Goal: Information Seeking & Learning: Learn about a topic

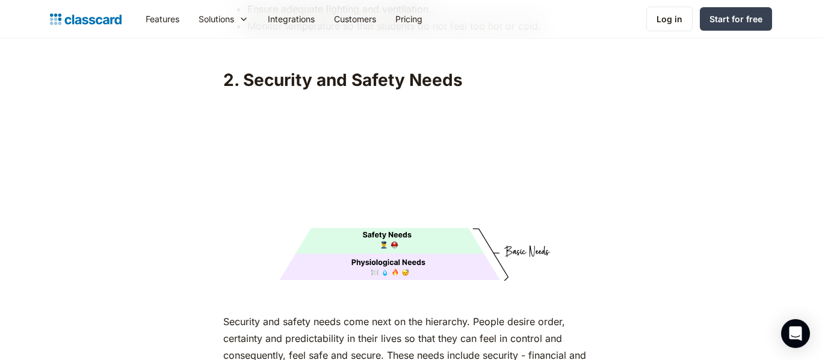
scroll to position [2000, 0]
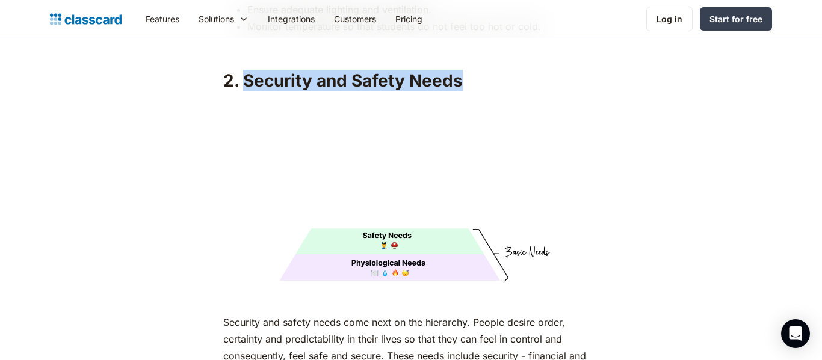
drag, startPoint x: 242, startPoint y: 59, endPoint x: 479, endPoint y: 57, distance: 236.4
click at [479, 70] on h2 "2. Security and Safety Needs" at bounding box center [410, 81] width 375 height 22
copy h2 "Security and Safety Needs"
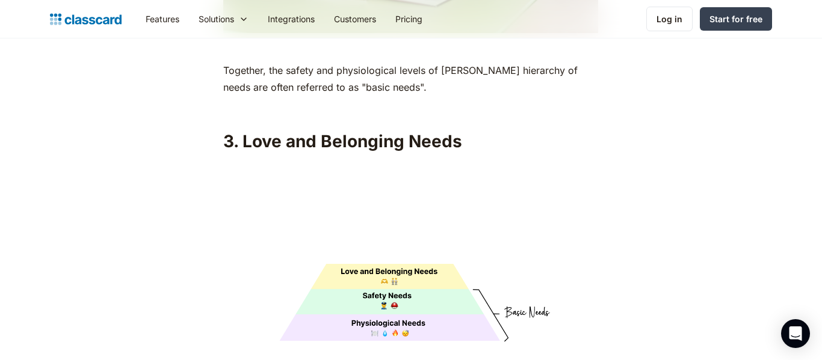
scroll to position [2918, 0]
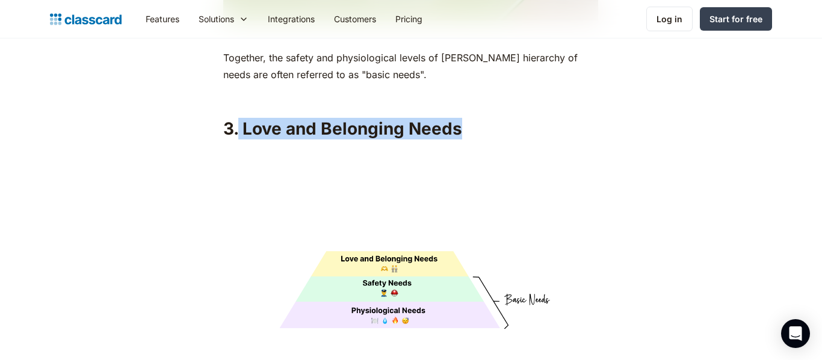
drag, startPoint x: 238, startPoint y: 109, endPoint x: 451, endPoint y: 100, distance: 213.1
click at [451, 118] on h2 "3. Love and Belonging Needs" at bounding box center [410, 129] width 375 height 22
copy h2 "Love and Belonging Needs"
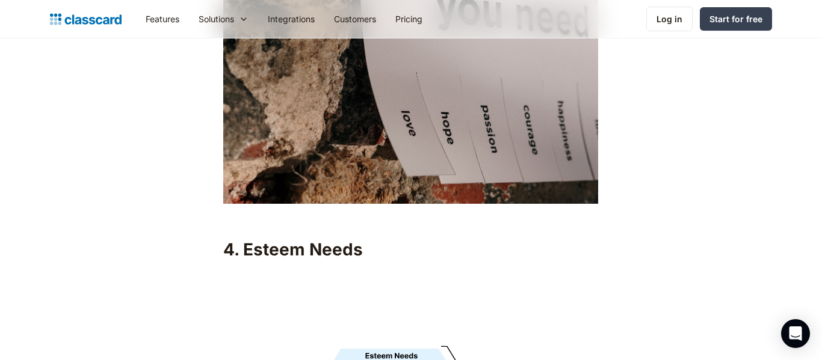
scroll to position [3788, 0]
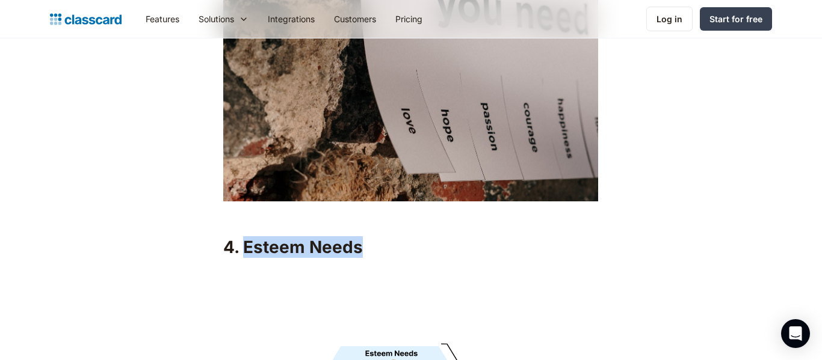
drag, startPoint x: 242, startPoint y: 227, endPoint x: 360, endPoint y: 231, distance: 118.0
click at [360, 236] on h2 "4. Esteem Needs" at bounding box center [410, 247] width 375 height 22
copy h2 "Esteem Needs"
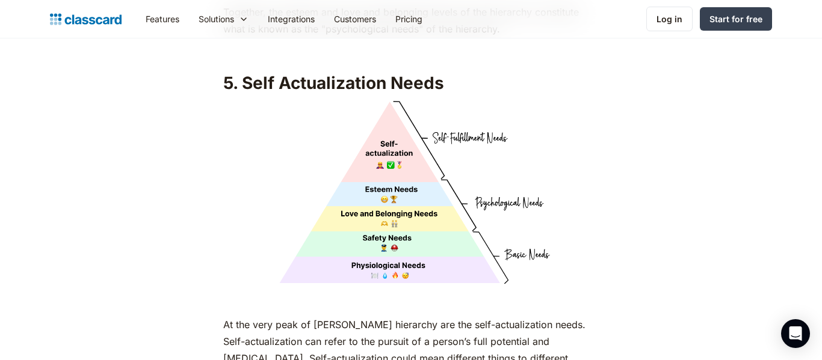
scroll to position [4974, 0]
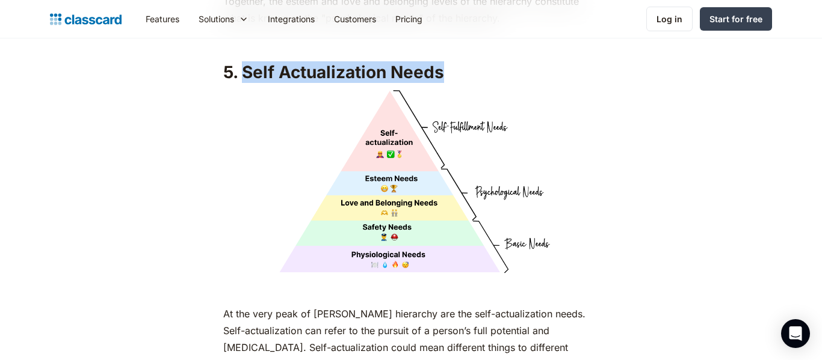
drag, startPoint x: 242, startPoint y: 70, endPoint x: 443, endPoint y: 66, distance: 201.5
click at [443, 66] on h2 "5. Self Actualization Needs" at bounding box center [410, 72] width 375 height 22
copy h2 "Self Actualization Needs"
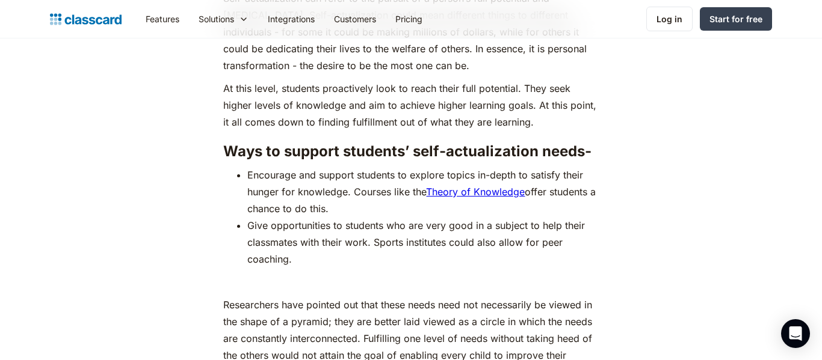
scroll to position [5306, 0]
